Goal: Obtain resource: Download file/media

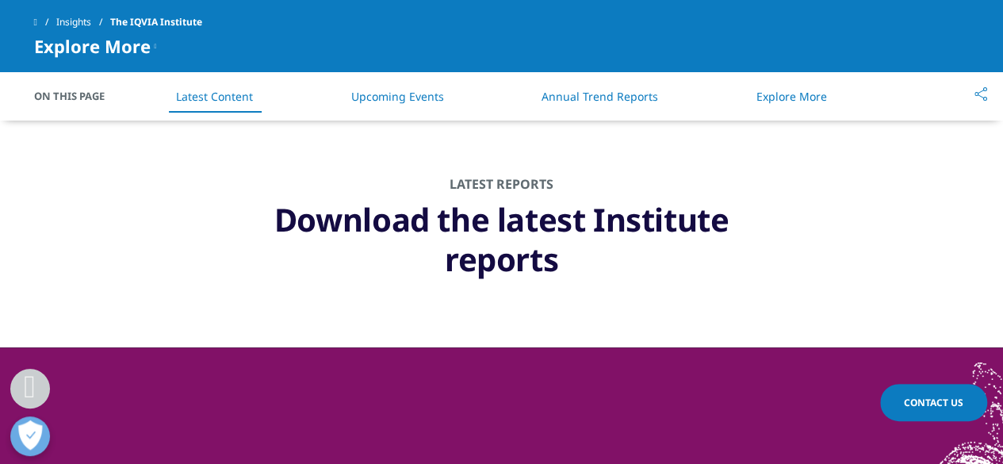
scroll to position [793, 0]
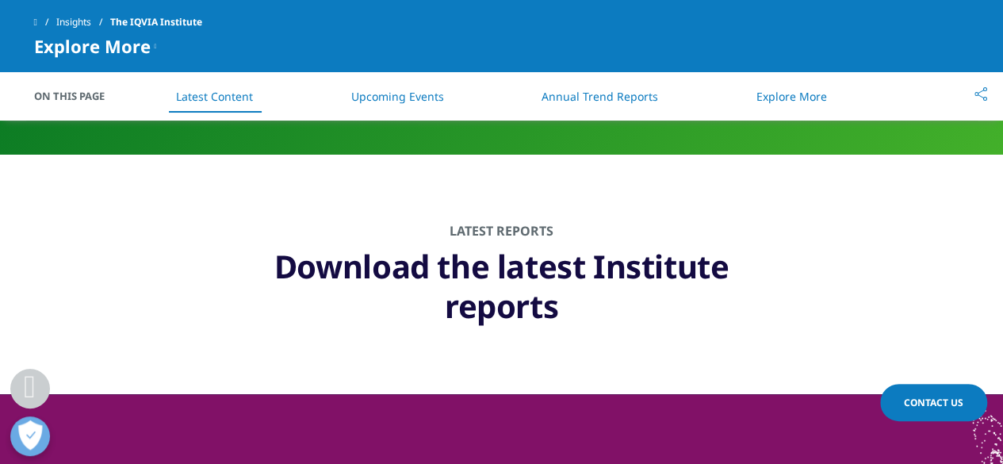
click at [513, 313] on h1 "Download the latest Institute reports" at bounding box center [501, 282] width 555 height 87
click at [544, 201] on section "Latest Reports Download the latest Institute reports" at bounding box center [501, 275] width 1003 height 240
click at [505, 227] on h2 "Latest Reports" at bounding box center [502, 231] width 603 height 16
click at [506, 232] on h2 "Latest Reports" at bounding box center [502, 231] width 603 height 16
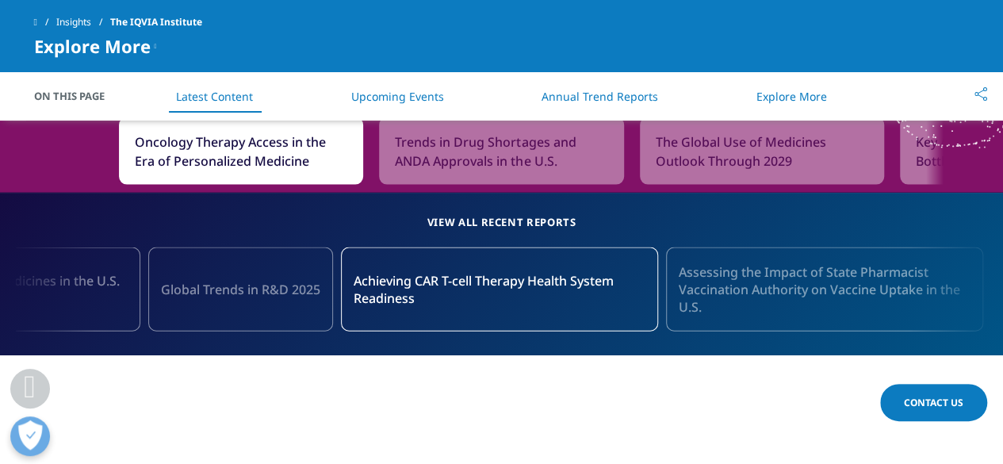
scroll to position [1666, 0]
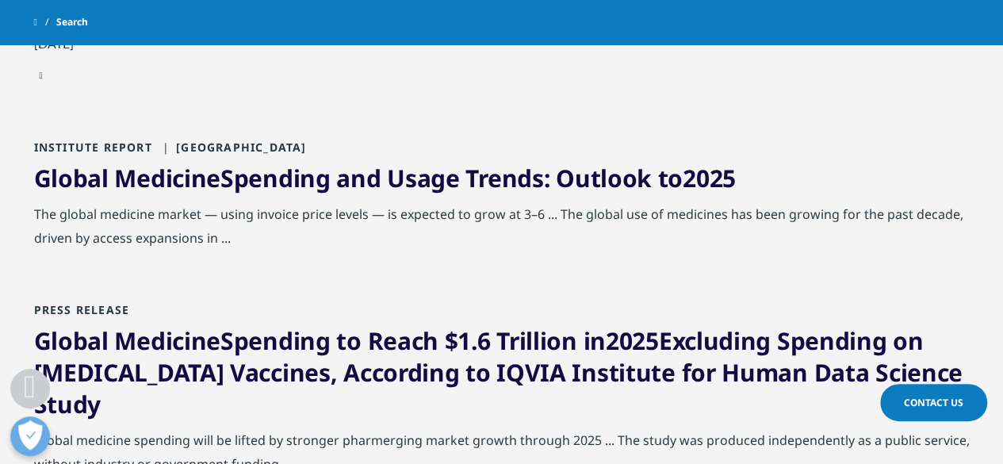
scroll to position [476, 0]
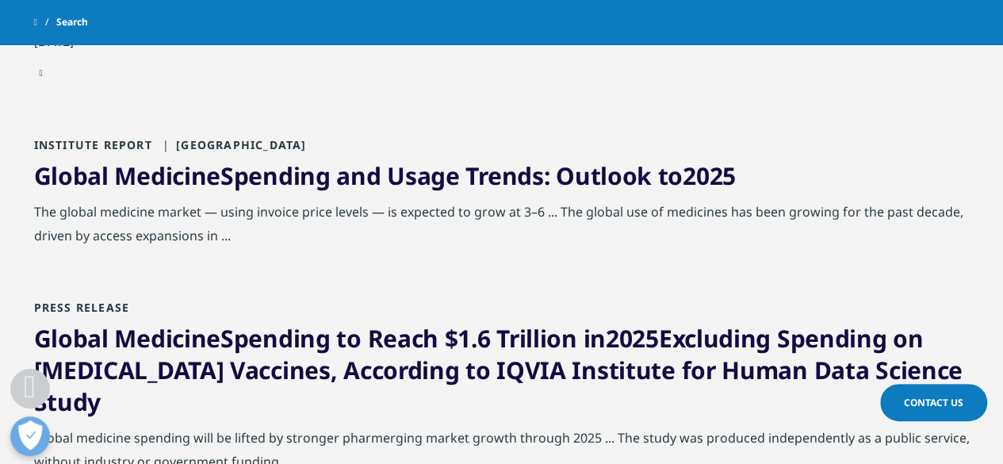
click at [698, 171] on span "2025" at bounding box center [709, 175] width 53 height 33
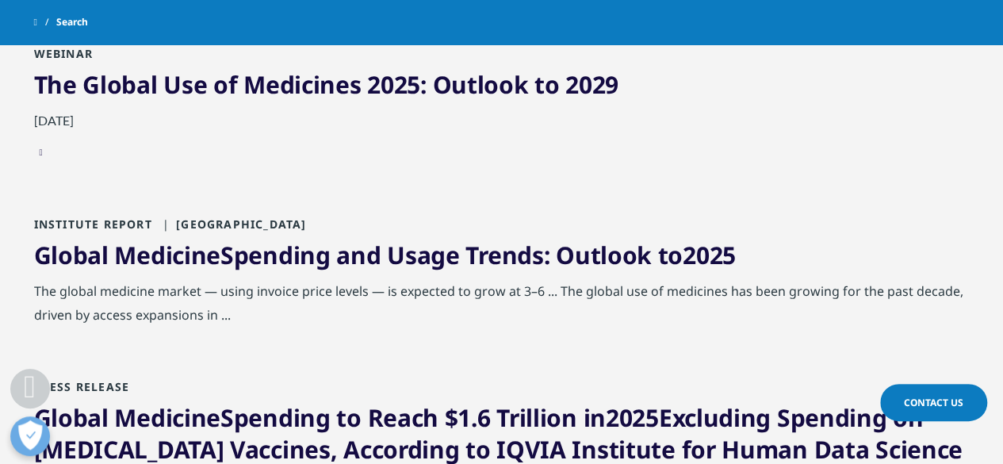
click at [273, 261] on link "Global Medicine Spending and Usage Trends: Outlook to 2025" at bounding box center [385, 255] width 702 height 33
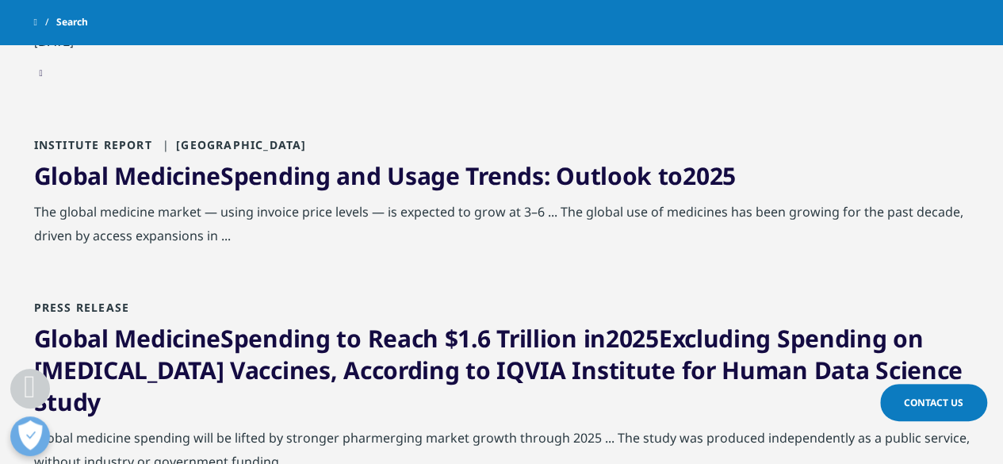
scroll to position [477, 0]
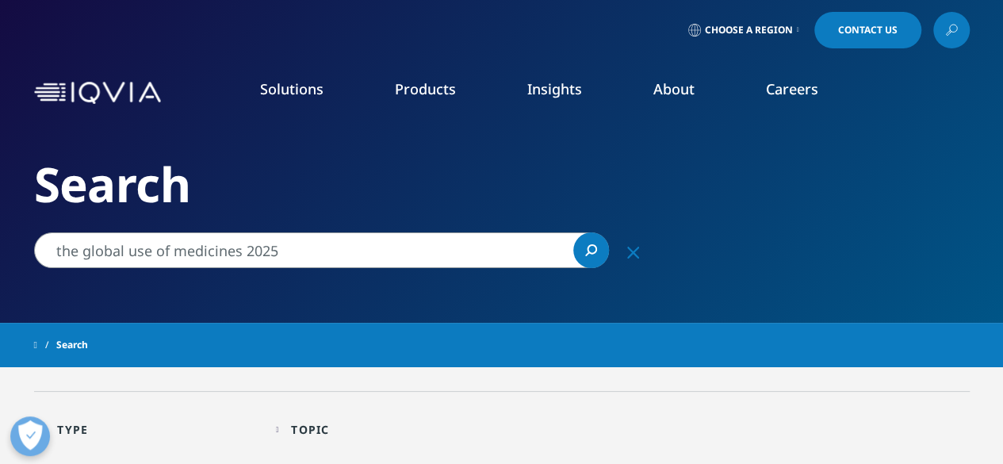
click at [233, 247] on input "the global use of medicines 2025" at bounding box center [321, 250] width 575 height 36
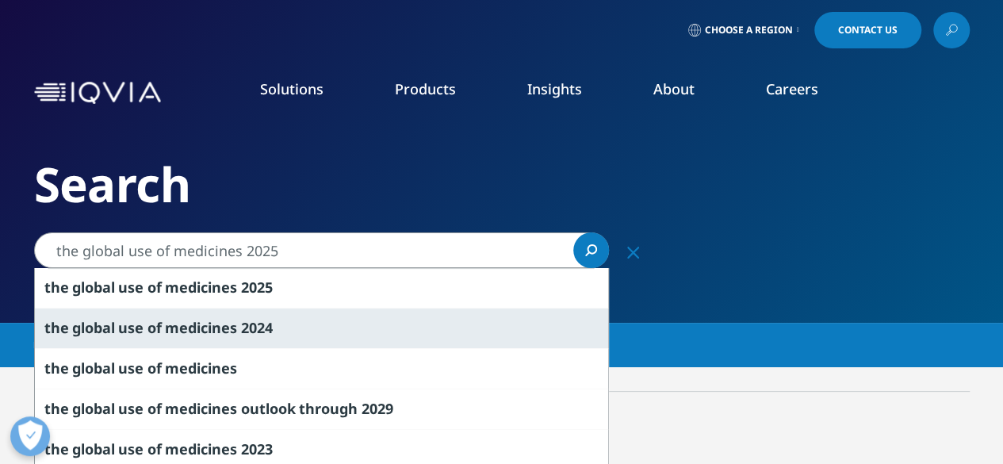
scroll to position [79, 0]
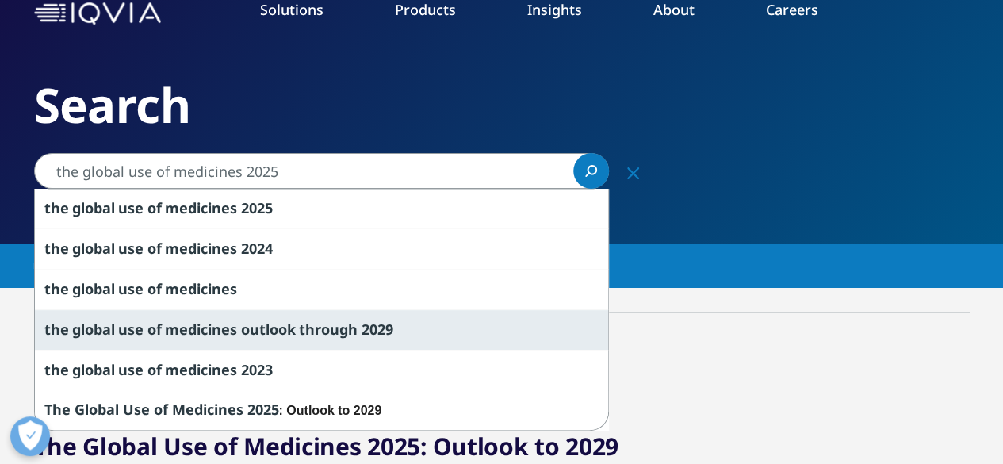
click at [373, 321] on span "202" at bounding box center [374, 329] width 24 height 19
type input "the global use of medicines outlook through 2029"
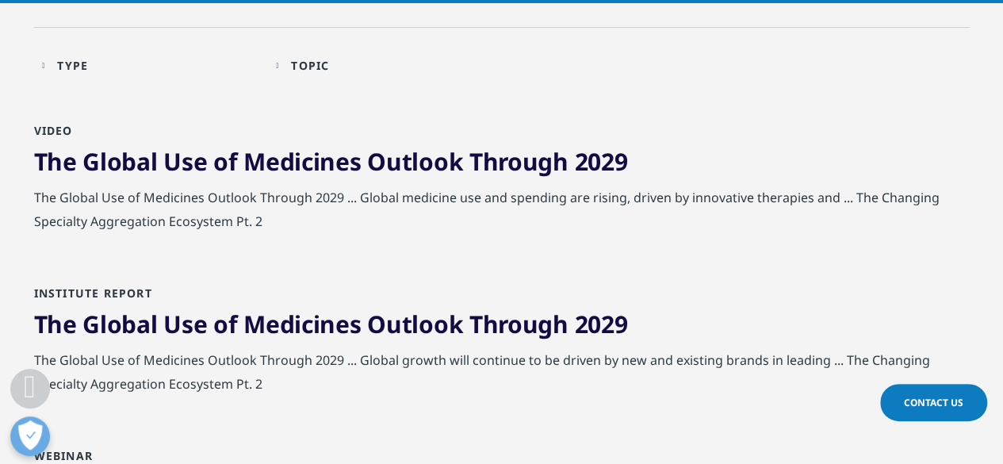
scroll to position [397, 0]
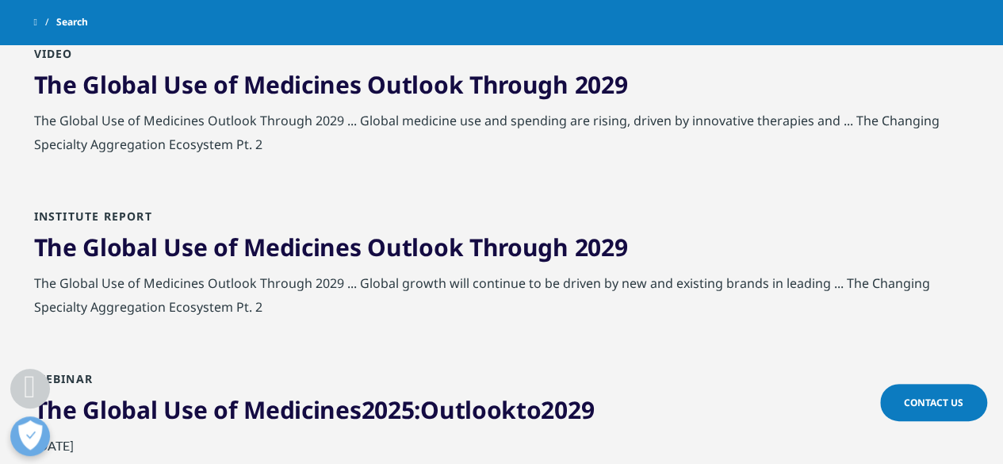
click at [216, 241] on span "of" at bounding box center [225, 247] width 24 height 33
click at [454, 250] on span "Outlook" at bounding box center [415, 247] width 96 height 33
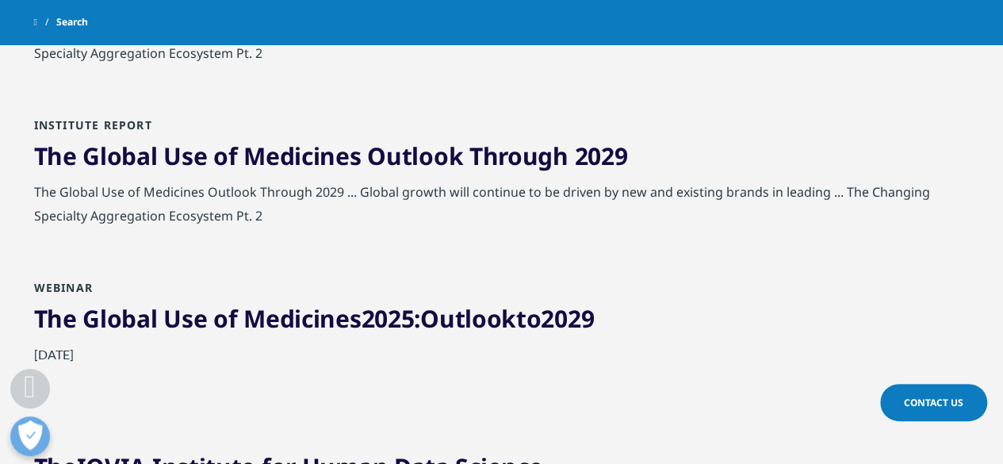
scroll to position [714, 0]
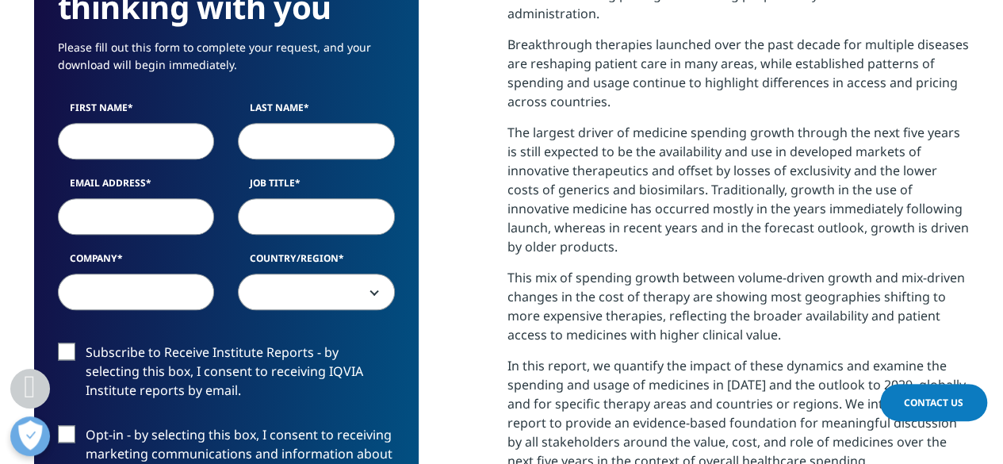
scroll to position [793, 0]
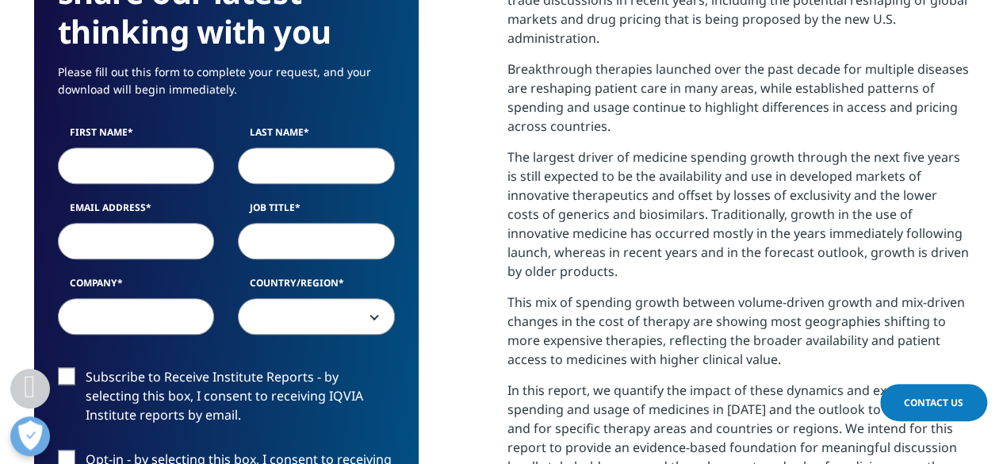
click at [144, 166] on input "First Name" at bounding box center [136, 166] width 157 height 36
type input "[PERSON_NAME]"
type input "[EMAIL_ADDRESS][DOMAIN_NAME]"
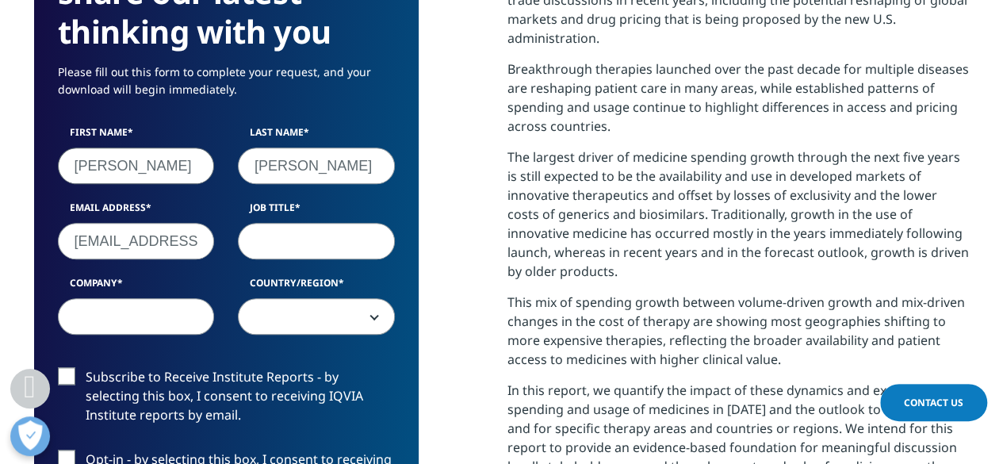
select select "[GEOGRAPHIC_DATA]"
click at [158, 237] on input "[EMAIL_ADDRESS][DOMAIN_NAME]" at bounding box center [136, 241] width 157 height 36
click at [149, 240] on input "[EMAIL_ADDRESS][DOMAIN_NAME]" at bounding box center [136, 241] width 157 height 36
drag, startPoint x: 196, startPoint y: 244, endPoint x: 0, endPoint y: 209, distance: 199.0
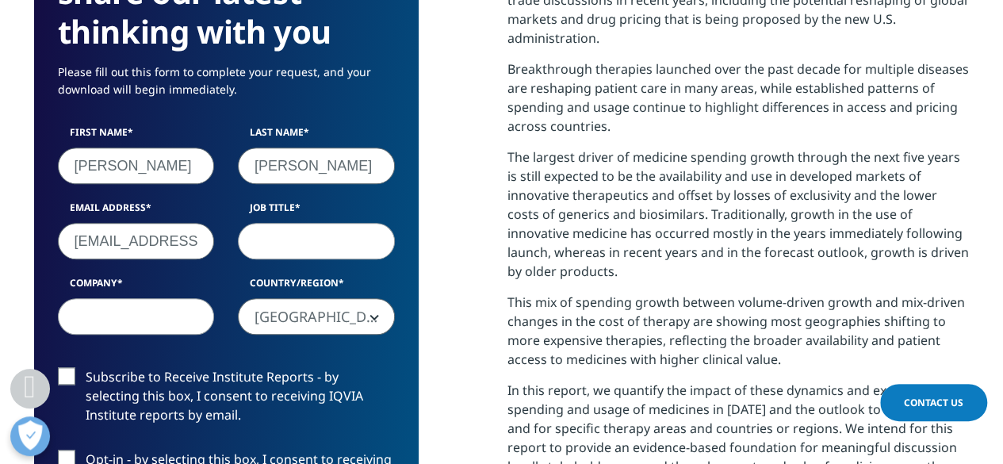
click at [0, 209] on section "We are excited to share our latest thinking with you Please fill out this form …" at bounding box center [501, 346] width 1003 height 1019
type input "[PERSON_NAME][EMAIL_ADDRESS][PERSON_NAME][DOMAIN_NAME]"
click at [354, 236] on input "Job Title" at bounding box center [316, 241] width 157 height 36
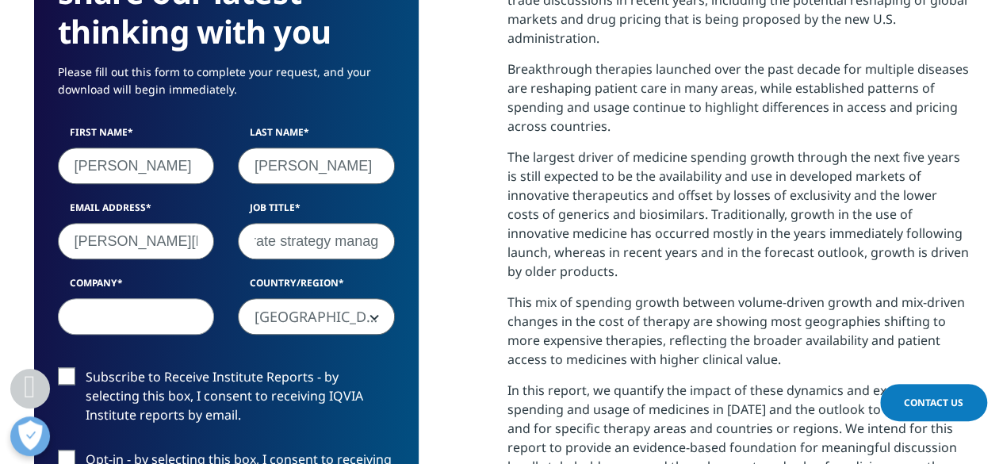
scroll to position [0, 55]
type input "Corporate strategy manager"
click at [151, 309] on input "Company" at bounding box center [136, 316] width 157 height 36
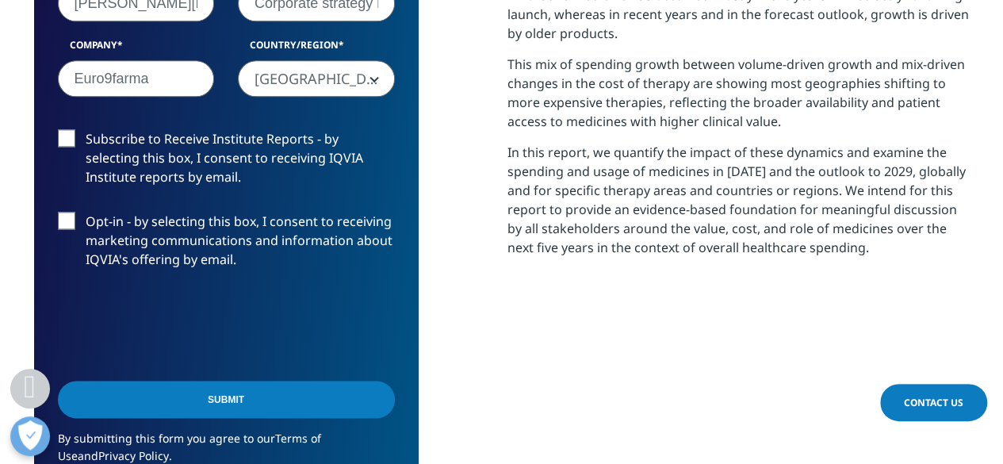
type input "Euro9farma"
click at [67, 140] on label "Subscribe to Receive Institute Reports - by selecting this box, I consent to re…" at bounding box center [226, 162] width 337 height 66
click at [86, 129] on input "Subscribe to Receive Institute Reports - by selecting this box, I consent to re…" at bounding box center [86, 129] width 0 height 0
click at [62, 232] on label "Opt-in - by selecting this box, I consent to receiving marketing communications…" at bounding box center [226, 245] width 337 height 66
click at [86, 212] on input "Opt-in - by selecting this box, I consent to receiving marketing communications…" at bounding box center [86, 212] width 0 height 0
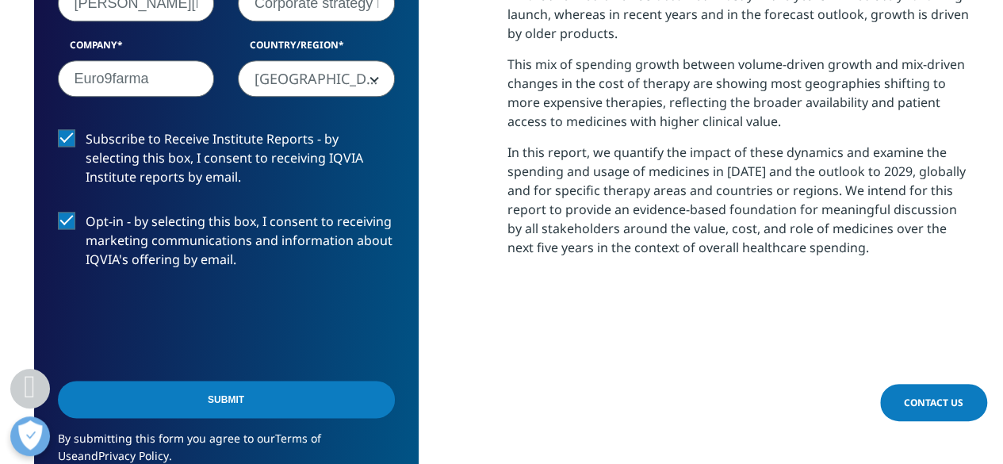
click at [245, 408] on input "Submit" at bounding box center [226, 399] width 337 height 37
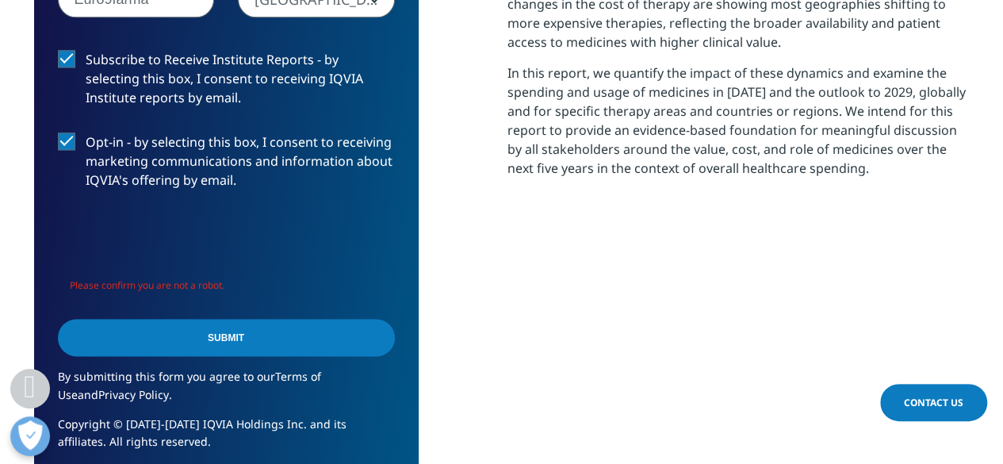
click at [237, 336] on input "Submit" at bounding box center [226, 337] width 337 height 37
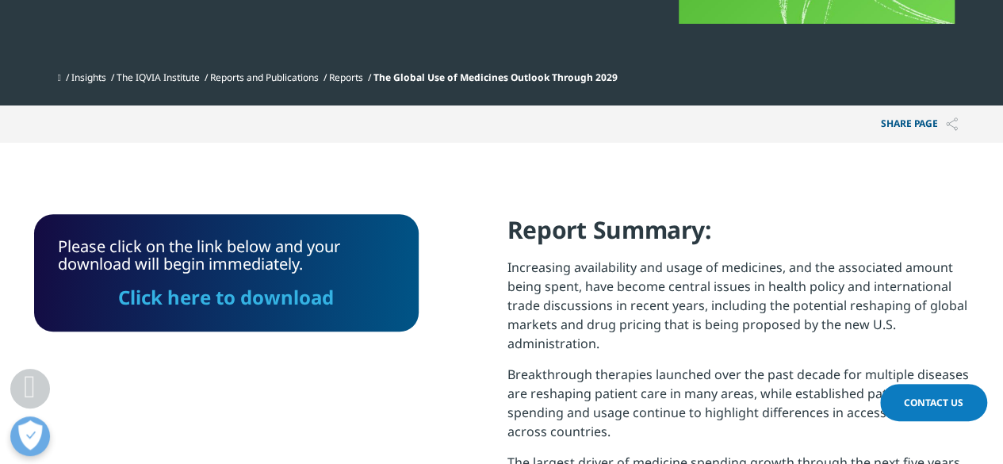
drag, startPoint x: 242, startPoint y: 299, endPoint x: 766, endPoint y: 248, distance: 526.7
click at [242, 299] on link "Click here to download" at bounding box center [226, 297] width 216 height 26
